Goal: Book appointment/travel/reservation

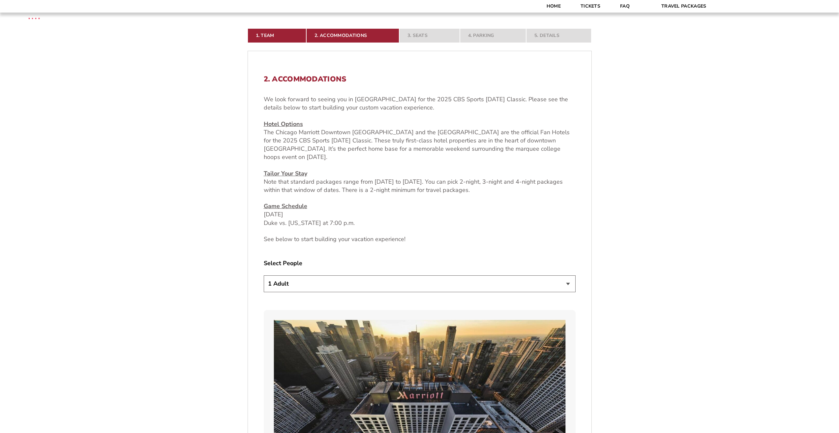
scroll to position [264, 0]
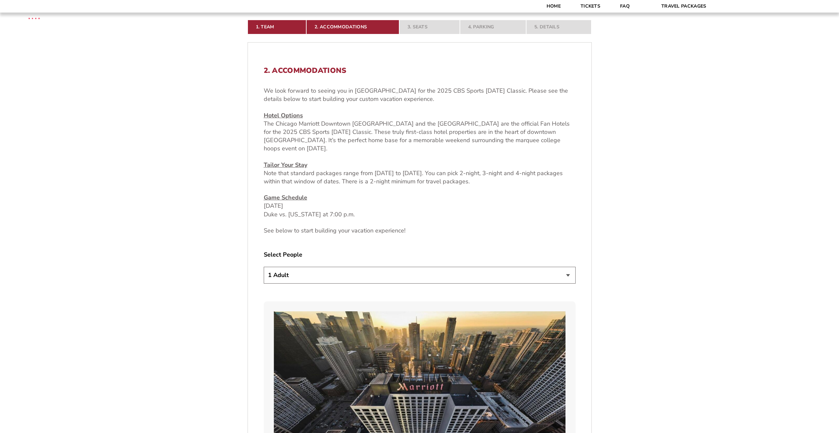
drag, startPoint x: 503, startPoint y: 276, endPoint x: 473, endPoint y: 275, distance: 30.7
click at [503, 276] on select "1 Adult 2 Adults 3 Adults 4 Adults 2 Adults + 1 Child 2 Adults + 2 Children 2 A…" at bounding box center [420, 275] width 312 height 17
select select "2 Adults"
click at [264, 267] on select "1 Adult 2 Adults 3 Adults 4 Adults 2 Adults + 1 Child 2 Adults + 2 Children 2 A…" at bounding box center [420, 275] width 312 height 17
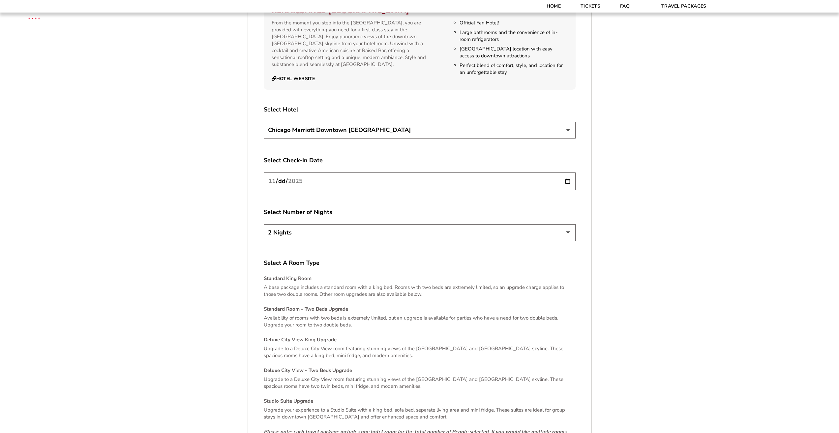
scroll to position [1172, 0]
drag, startPoint x: 563, startPoint y: 224, endPoint x: 559, endPoint y: 225, distance: 4.1
click at [563, 224] on select "2 Nights 3 Nights 4 Nights" at bounding box center [420, 230] width 312 height 17
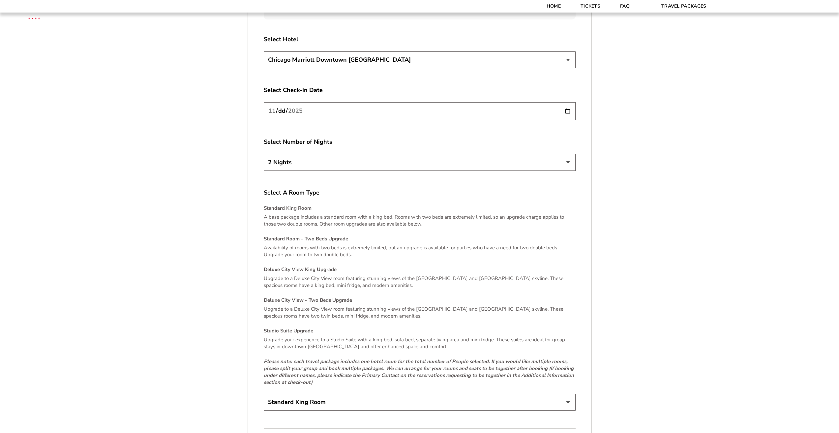
scroll to position [1403, 0]
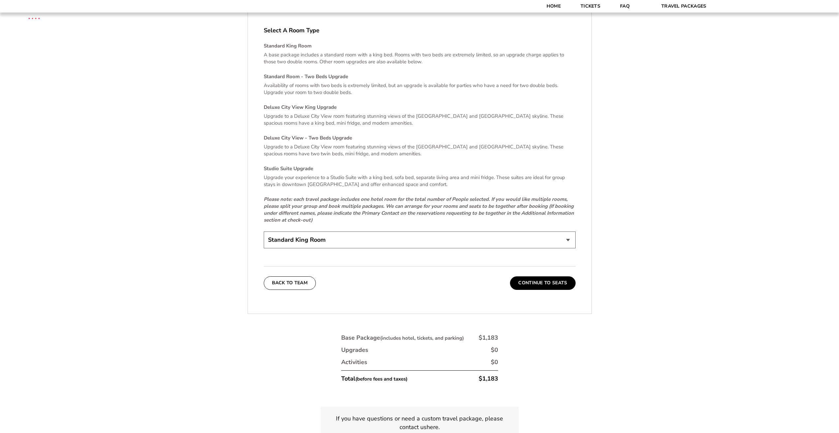
drag, startPoint x: 549, startPoint y: 245, endPoint x: 550, endPoint y: 242, distance: 3.6
click at [552, 234] on select "Standard King Room Standard Room - Two Beds Upgrade (+$30 per night) Deluxe Cit…" at bounding box center [420, 239] width 312 height 17
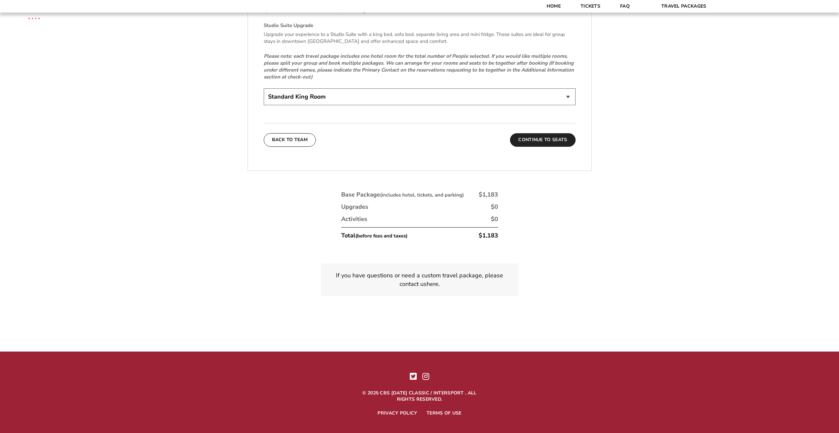
click at [553, 133] on button "Continue To Seats" at bounding box center [542, 139] width 65 height 13
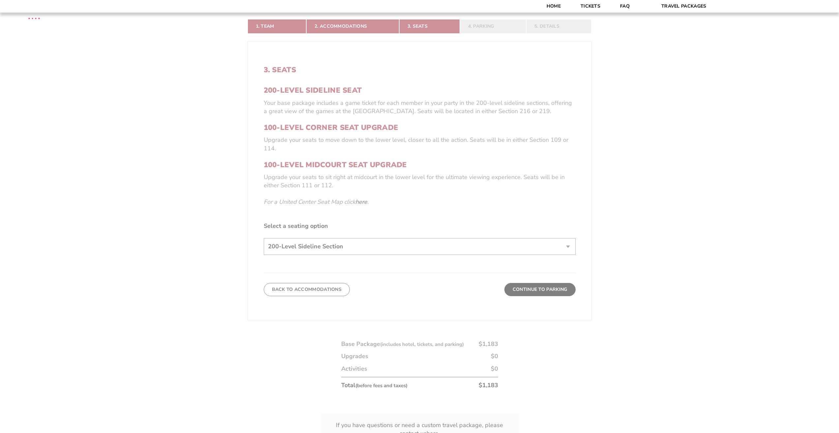
scroll to position [205, 0]
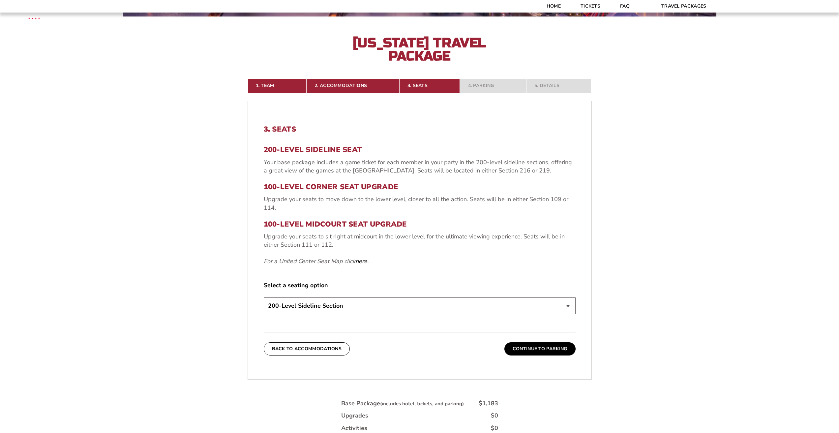
click at [531, 306] on select "200-Level Sideline Section 100-Level Corner Seat Upgrade (+$80 per person) 100-…" at bounding box center [420, 305] width 312 height 17
click at [530, 304] on select "200-Level Sideline Section 100-Level Corner Seat Upgrade (+$80 per person) 100-…" at bounding box center [420, 305] width 312 height 17
click at [684, 233] on form "[US_STATE] [US_STATE] Travel Package [PERSON_NAME] Travel Package 1. Team 2. Ac…" at bounding box center [419, 165] width 839 height 741
click at [359, 259] on link "here" at bounding box center [361, 261] width 12 height 8
click at [424, 306] on select "200-Level Sideline Section 100-Level Corner Seat Upgrade (+$80 per person) 100-…" at bounding box center [420, 305] width 312 height 17
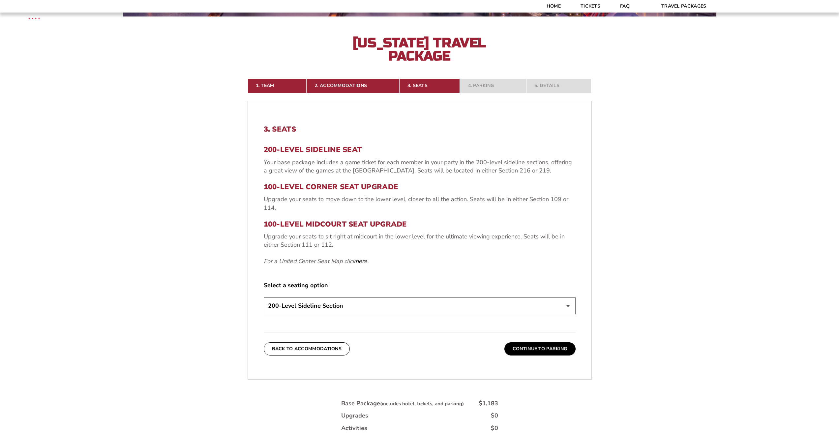
select select "100-Level Midcourt Seat Upgrade"
click at [264, 297] on select "200-Level Sideline Section 100-Level Corner Seat Upgrade (+$80 per person) 100-…" at bounding box center [420, 305] width 312 height 17
click at [653, 295] on form "[US_STATE] [US_STATE] Travel Package [PERSON_NAME] Travel Package 1. Team 2. Ac…" at bounding box center [419, 165] width 839 height 741
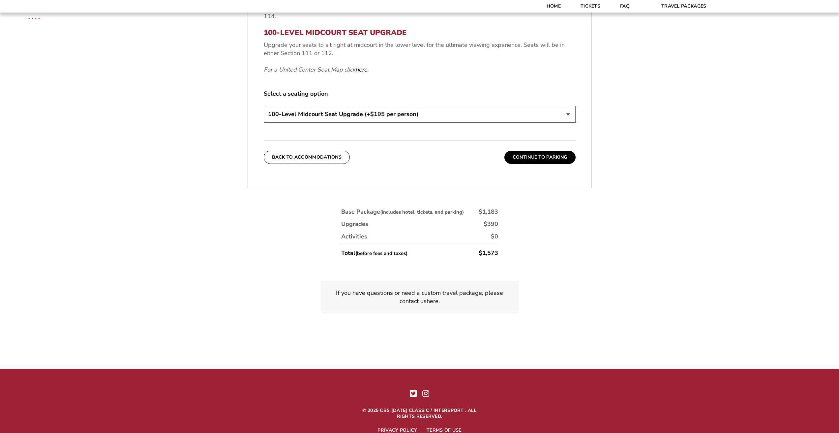
scroll to position [403, 0]
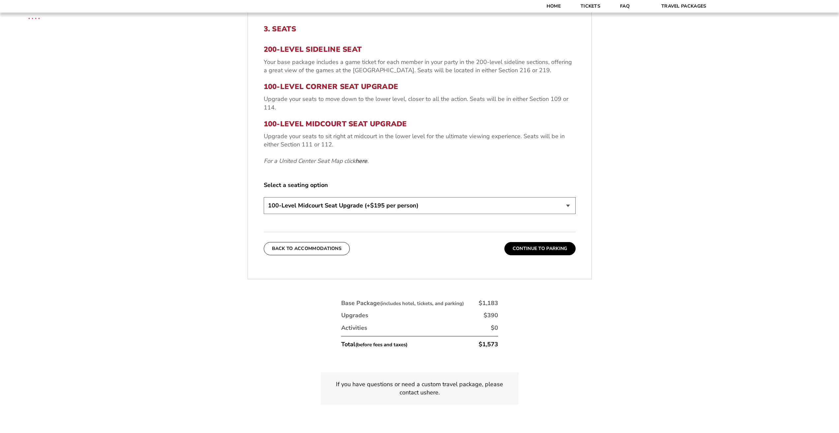
scroll to position [304, 0]
click at [550, 247] on button "Continue To Parking" at bounding box center [539, 249] width 71 height 13
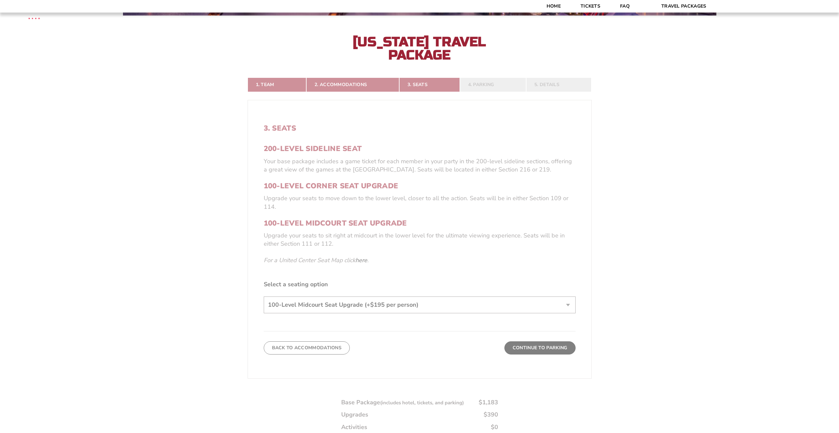
scroll to position [205, 0]
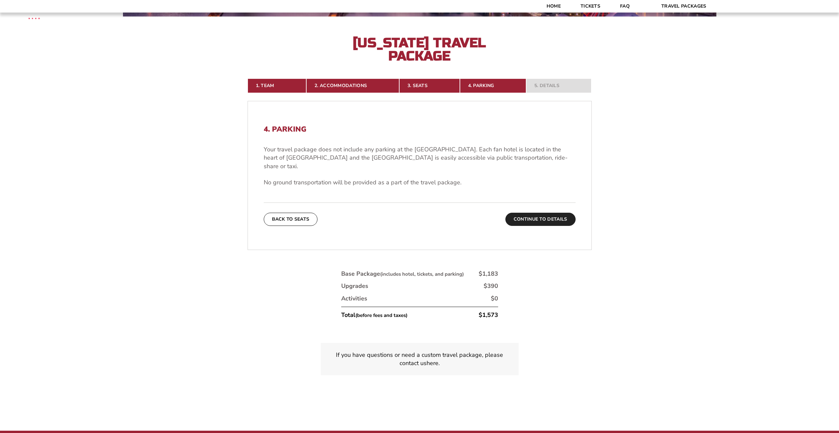
click at [540, 213] on button "Continue To Details" at bounding box center [540, 219] width 70 height 13
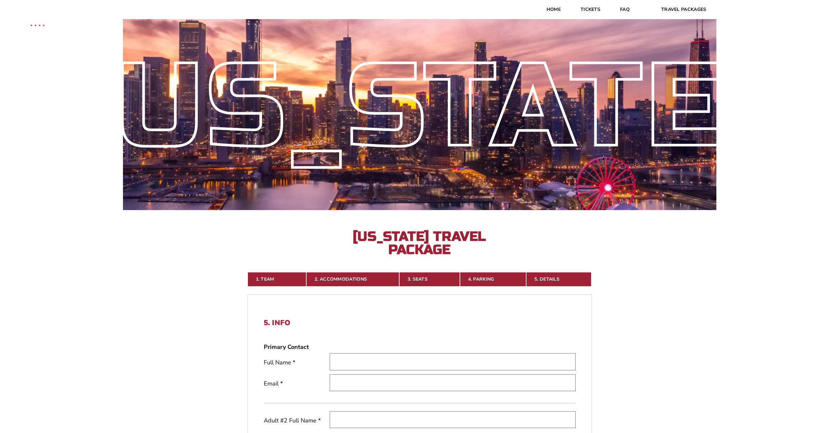
scroll to position [7, 0]
